Goal: Check status: Check status

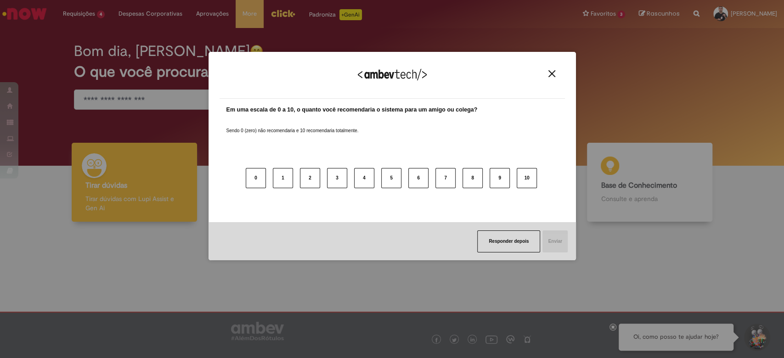
click at [554, 72] on img "Close" at bounding box center [551, 73] width 7 height 7
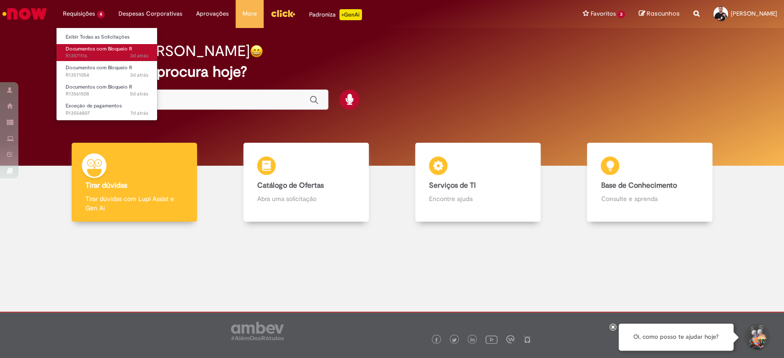
click at [101, 53] on span "3d atrás 3 dias atrás R13571116" at bounding box center [107, 55] width 83 height 7
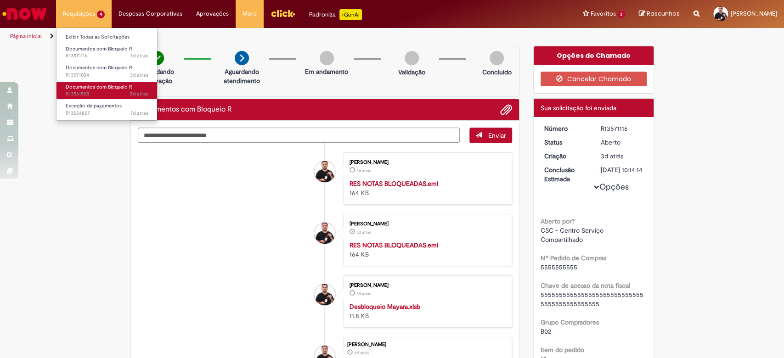
click at [116, 92] on span "5d atrás 5 dias atrás R13561508" at bounding box center [107, 93] width 83 height 7
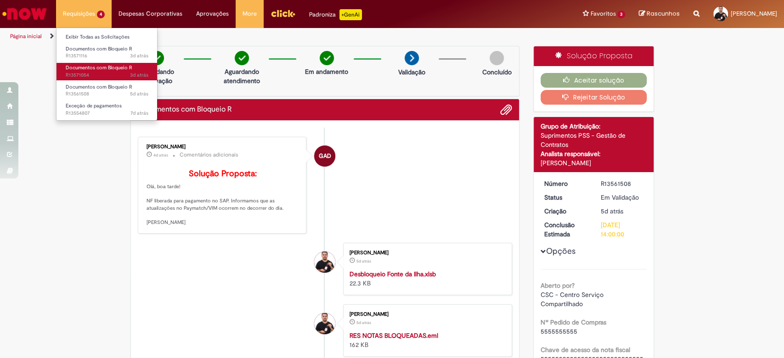
click at [83, 65] on span "Documentos com Bloqueio R" at bounding box center [99, 67] width 67 height 7
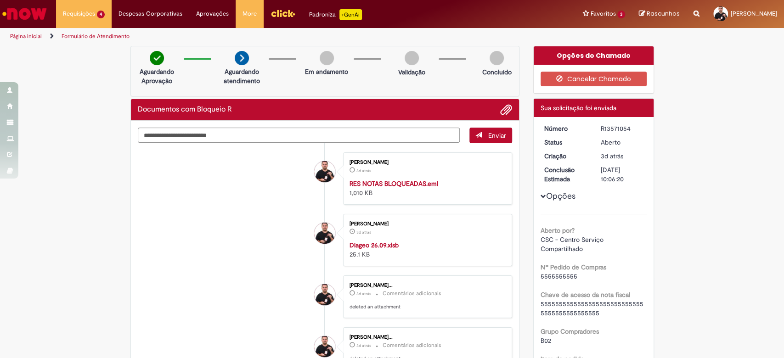
click at [609, 130] on div "R13571054" at bounding box center [622, 128] width 43 height 9
click at [701, 107] on div "Verificar Código de Barras Aguardando Aprovação Aguardando atendimento Em andam…" at bounding box center [392, 363] width 784 height 635
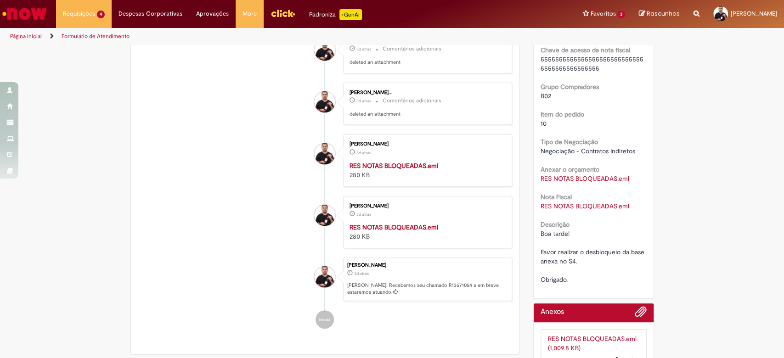
scroll to position [337, 0]
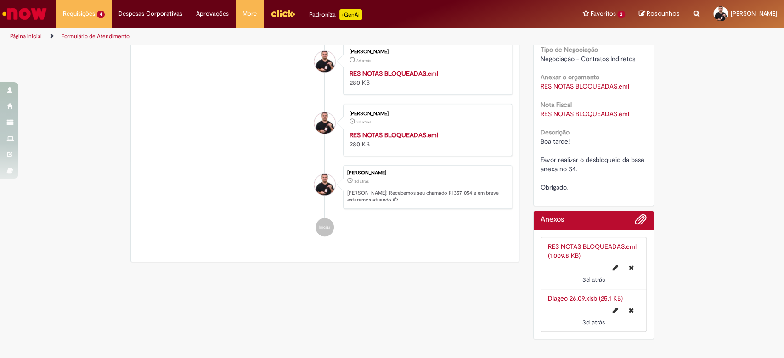
click at [581, 245] on link "RES NOTAS BLOQUEADAS.eml (1,009.8 KB)" at bounding box center [592, 250] width 89 height 17
click at [584, 298] on link "Diageo 26.09.xlsb (25.1 KB)" at bounding box center [585, 298] width 75 height 8
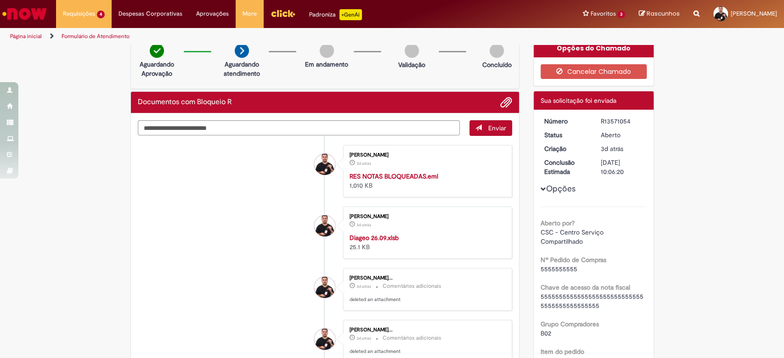
scroll to position [0, 0]
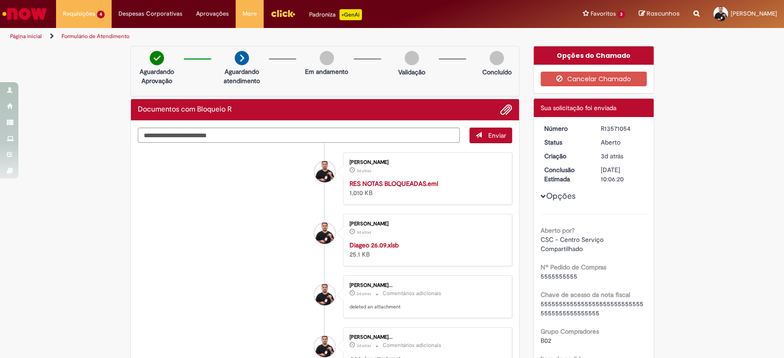
click at [604, 131] on div "R13571054" at bounding box center [622, 128] width 43 height 9
copy div "R13571054"
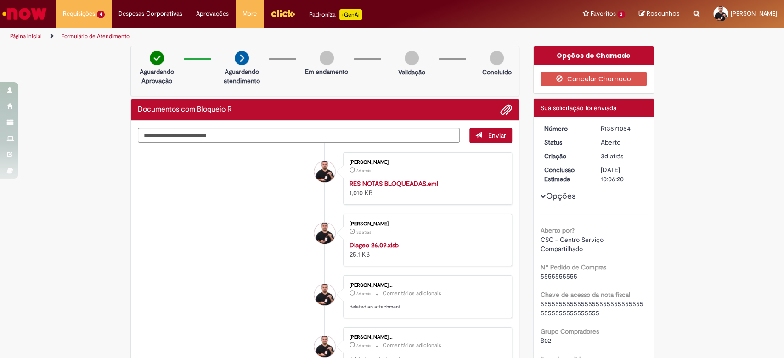
click at [681, 195] on div "Verificar Código de Barras Aguardando Aprovação Aguardando atendimento Em andam…" at bounding box center [392, 363] width 784 height 635
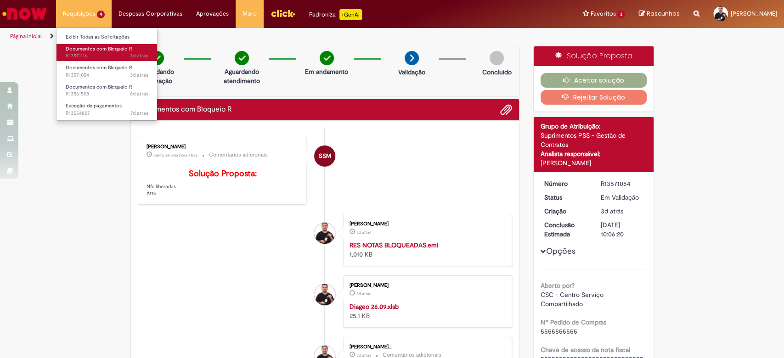
click at [78, 54] on span "3d atrás 3 dias atrás R13571116" at bounding box center [107, 55] width 83 height 7
click at [102, 55] on span "3d atrás 3 dias atrás R13571116" at bounding box center [107, 55] width 83 height 7
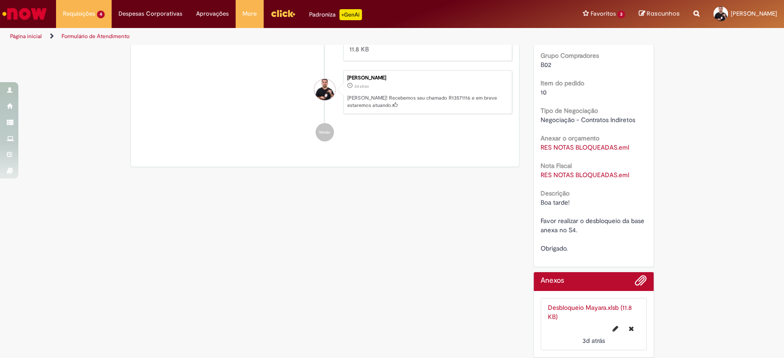
scroll to position [279, 0]
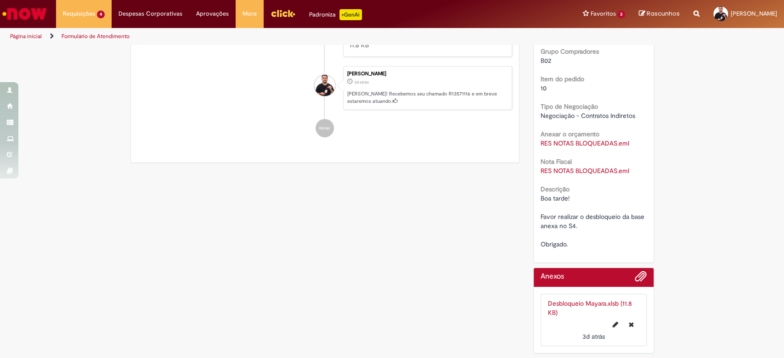
click at [574, 304] on link "Desbloqueio Mayara.xlsb (11.8 KB)" at bounding box center [590, 307] width 84 height 17
click at [635, 279] on span "Adicionar anexos" at bounding box center [640, 276] width 11 height 11
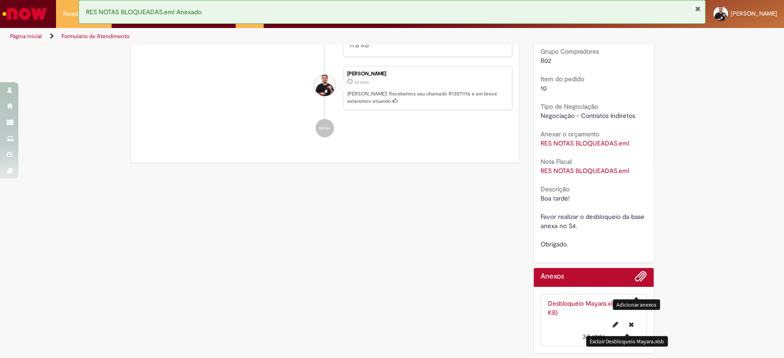
click at [629, 323] on icon "Excluir Desbloqueio Mayara.xlsb" at bounding box center [631, 324] width 5 height 6
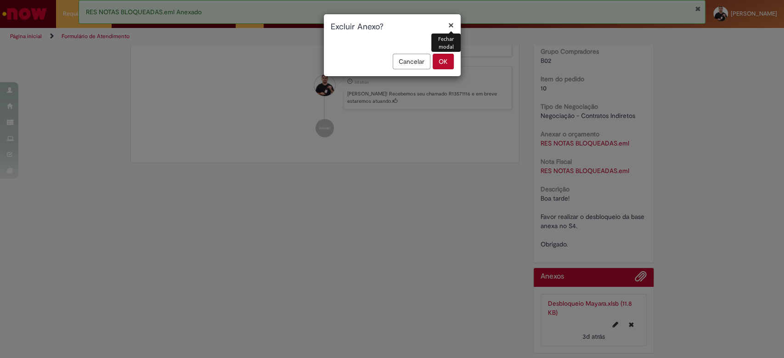
click at [449, 62] on button "OK" at bounding box center [443, 62] width 21 height 16
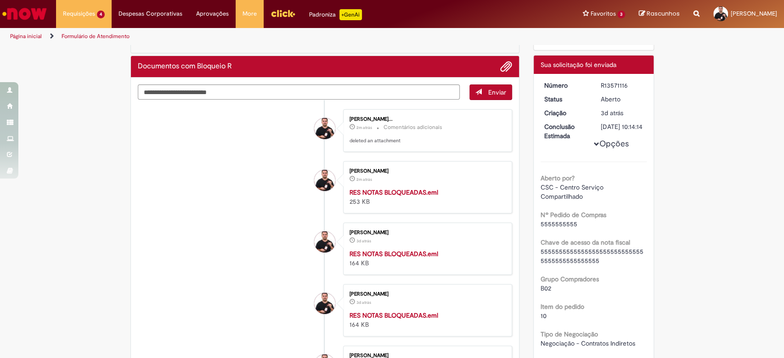
scroll to position [0, 0]
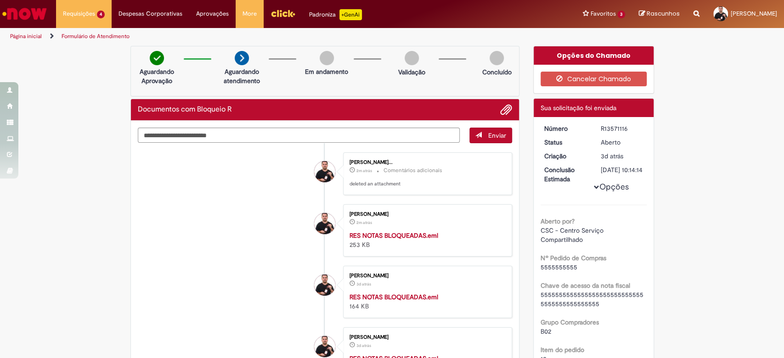
click at [615, 124] on div "R13571116" at bounding box center [622, 128] width 43 height 9
copy div "R13571116"
click at [506, 111] on span "Adicionar anexos" at bounding box center [506, 110] width 11 height 11
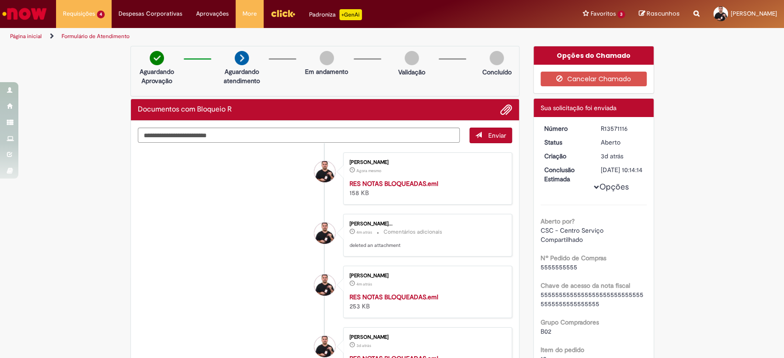
click at [502, 112] on span "Adicionar anexos" at bounding box center [506, 110] width 11 height 11
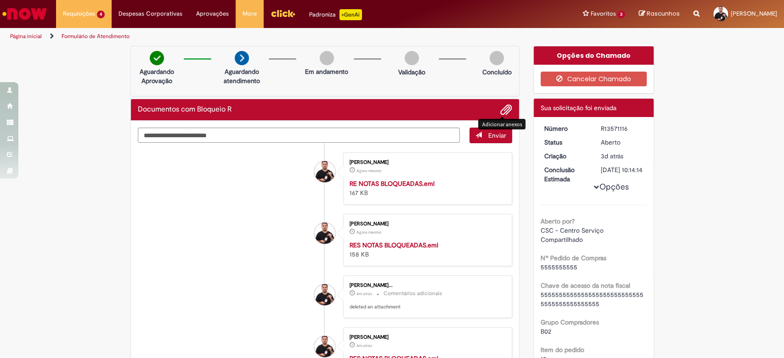
click at [616, 126] on div "R13571116" at bounding box center [622, 128] width 43 height 9
copy div "R13571116"
click at [501, 108] on span "Adicionar anexos" at bounding box center [506, 110] width 11 height 11
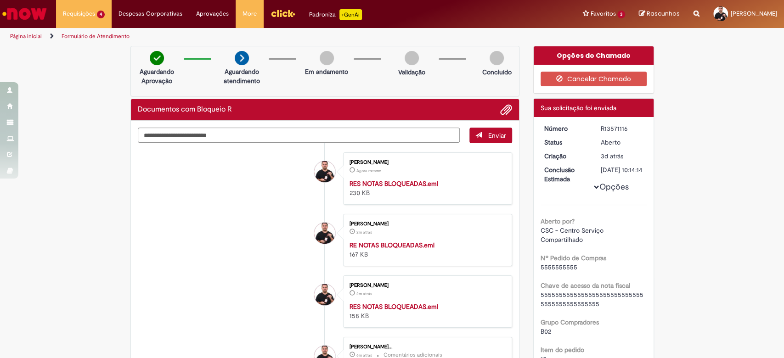
click at [494, 107] on li at bounding box center [502, 110] width 19 height 12
click at [507, 107] on button "Adicionar anexos" at bounding box center [506, 110] width 12 height 12
click at [606, 127] on div "R13571116" at bounding box center [622, 128] width 43 height 9
copy div "R13571116"
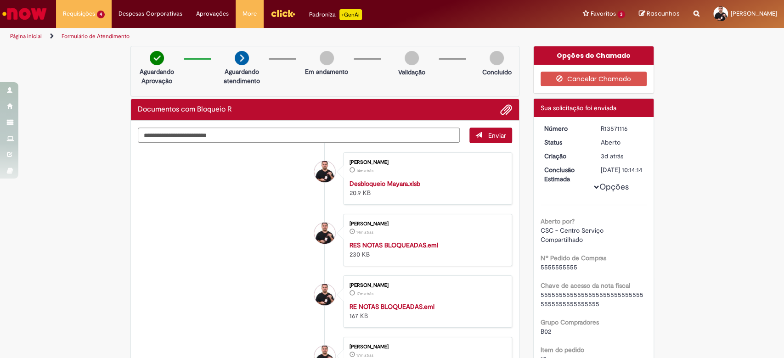
click at [402, 181] on strong "Desbloqueio Mayara.xlsb" at bounding box center [384, 184] width 71 height 8
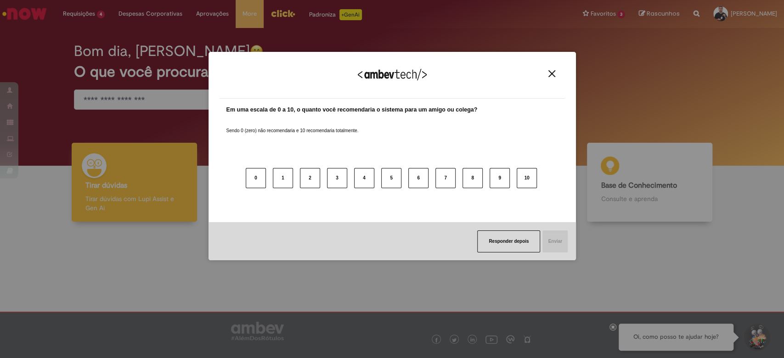
click at [548, 72] on img "Close" at bounding box center [551, 73] width 7 height 7
